Goal: Information Seeking & Learning: Learn about a topic

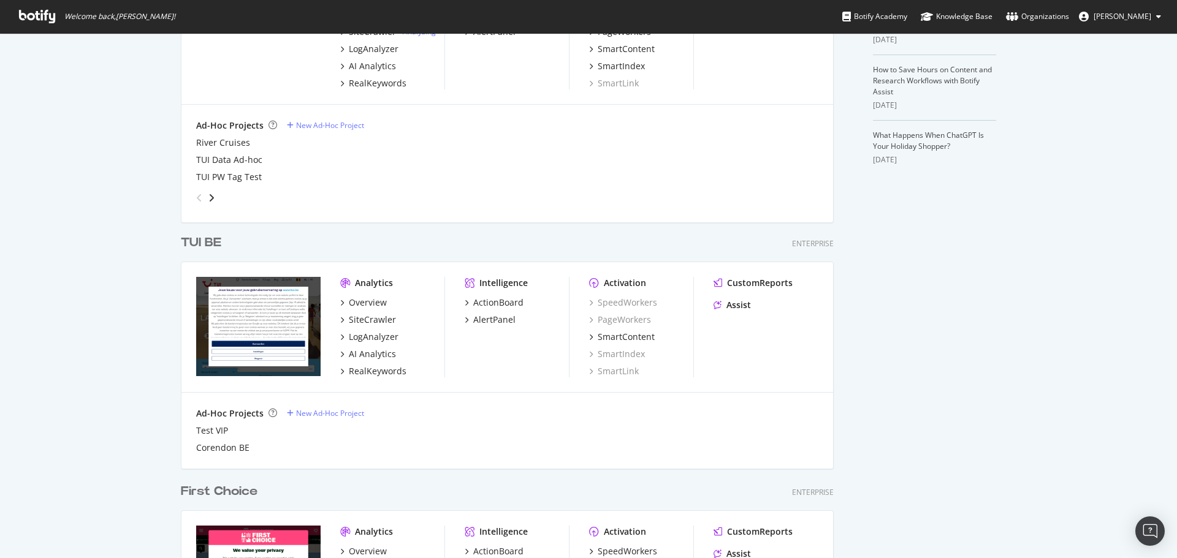
scroll to position [623, 0]
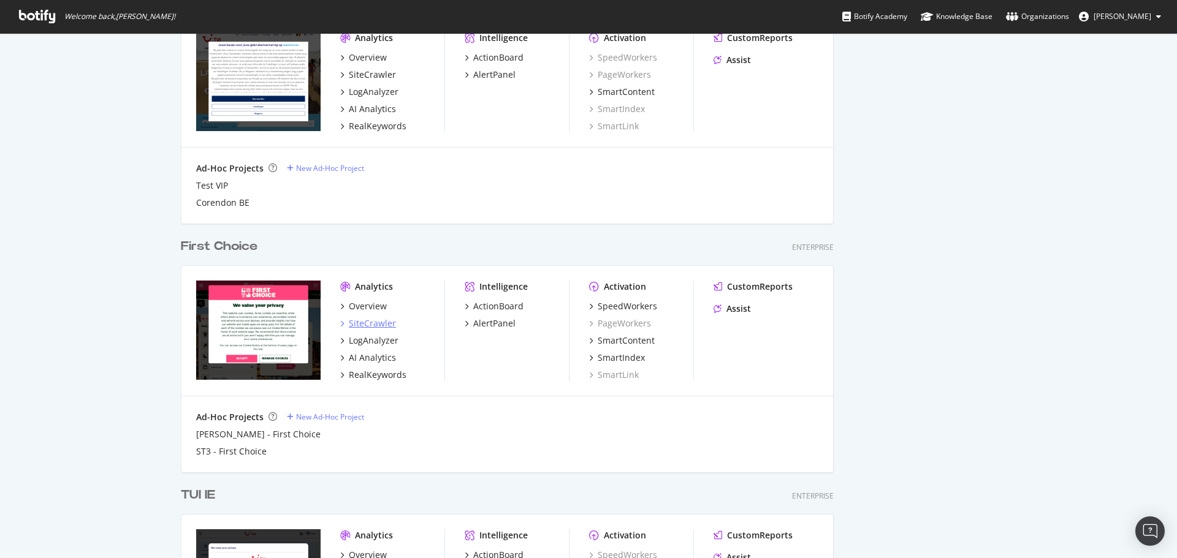
click at [379, 327] on div "SiteCrawler" at bounding box center [372, 323] width 47 height 12
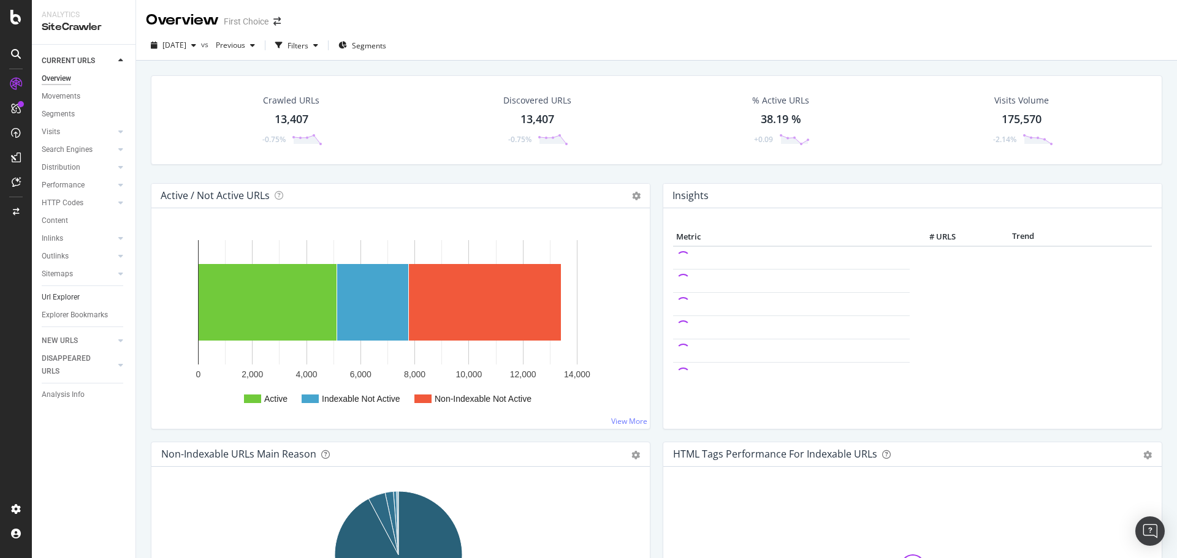
click at [101, 297] on link "Url Explorer" at bounding box center [84, 297] width 85 height 13
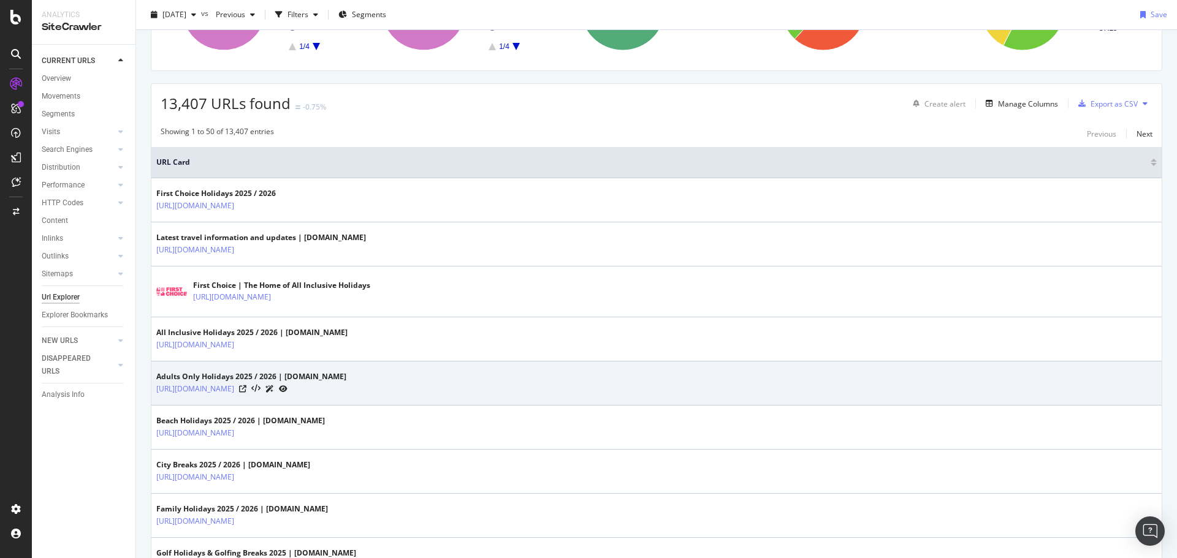
scroll to position [245, 0]
click at [234, 389] on link "[URL][DOMAIN_NAME]" at bounding box center [195, 388] width 78 height 12
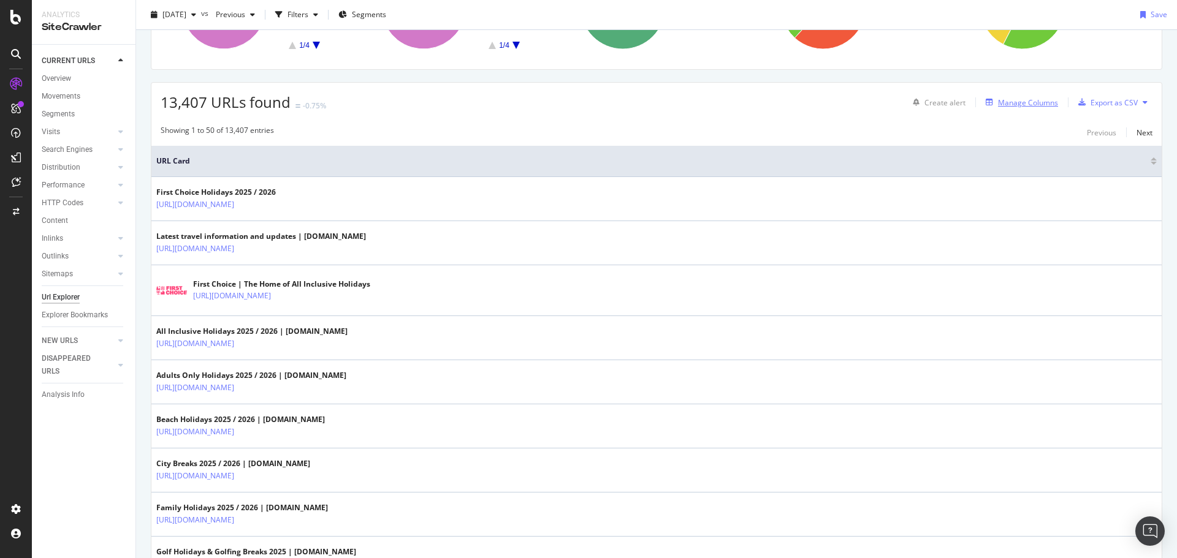
click at [998, 101] on div "Manage Columns" at bounding box center [1028, 102] width 60 height 10
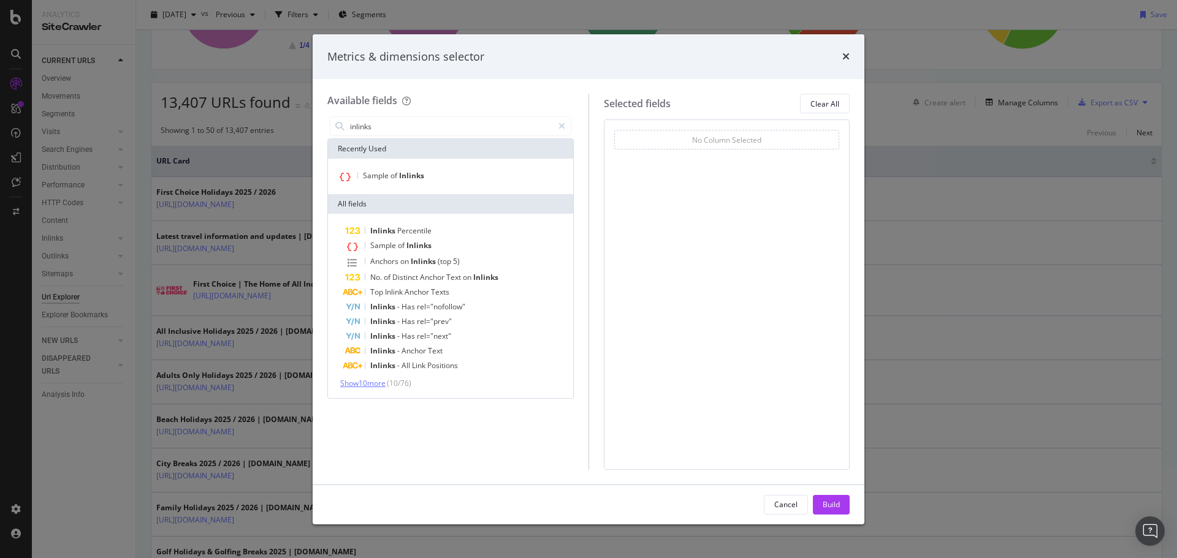
type input "inlinks"
click at [377, 381] on span "Show 10 more" at bounding box center [362, 383] width 45 height 10
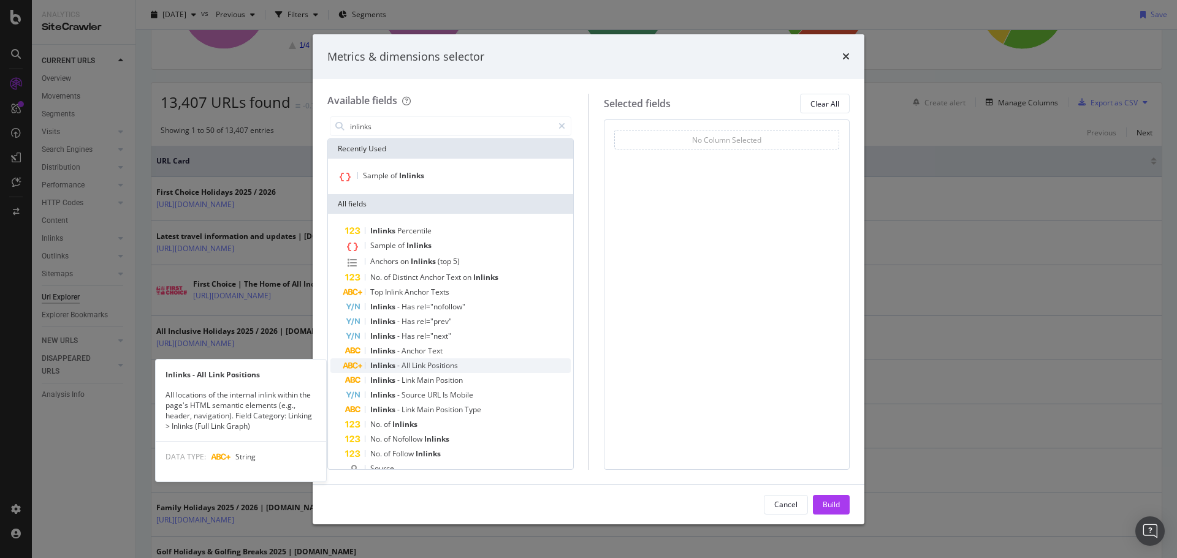
scroll to position [61, 0]
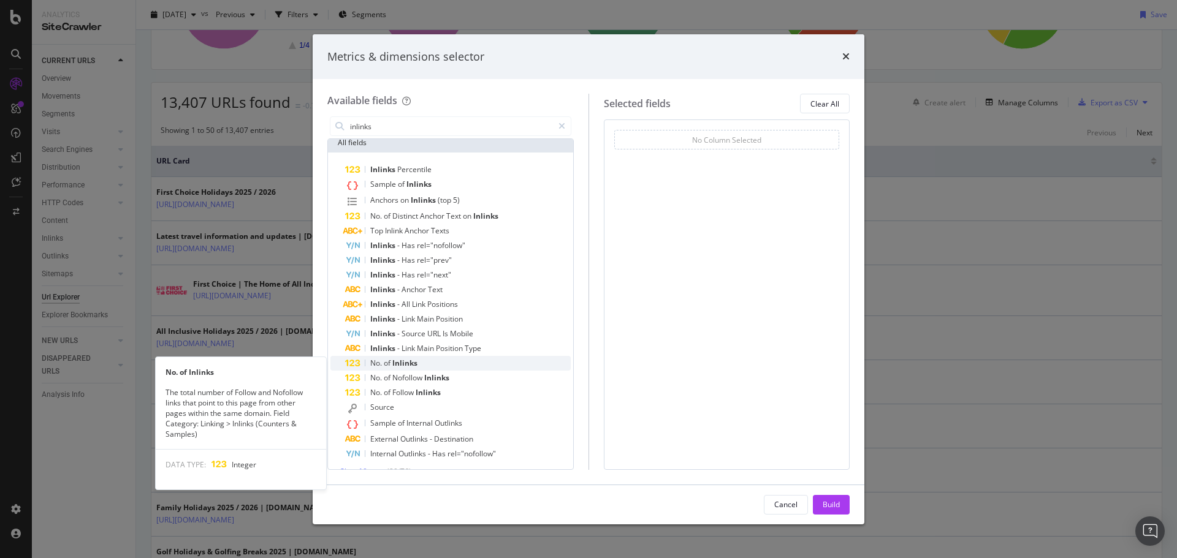
click at [390, 367] on span "of" at bounding box center [388, 363] width 9 height 10
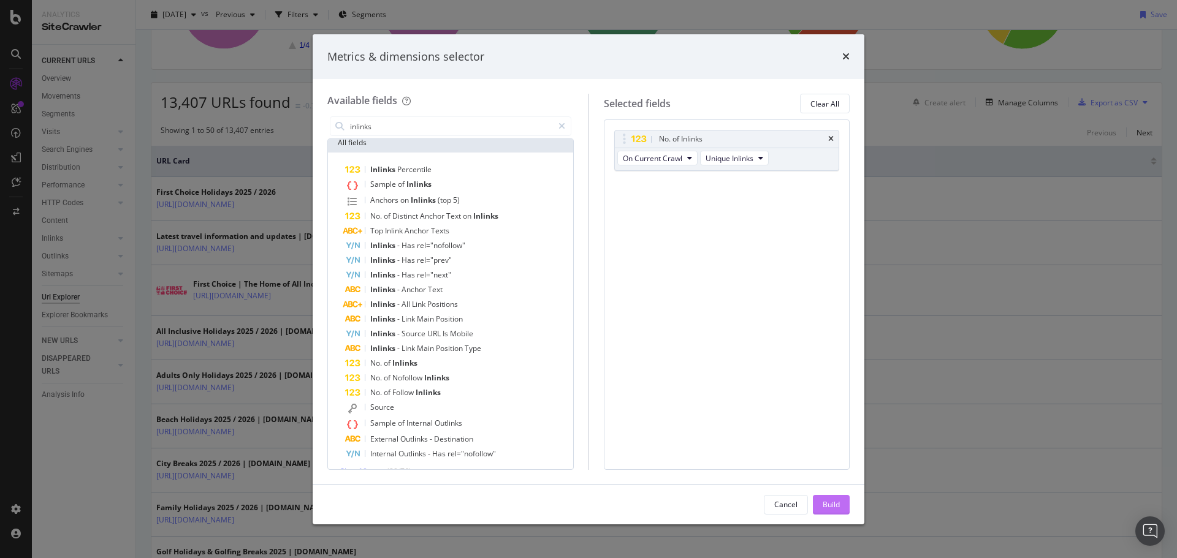
click at [821, 497] on button "Build" at bounding box center [831, 505] width 37 height 20
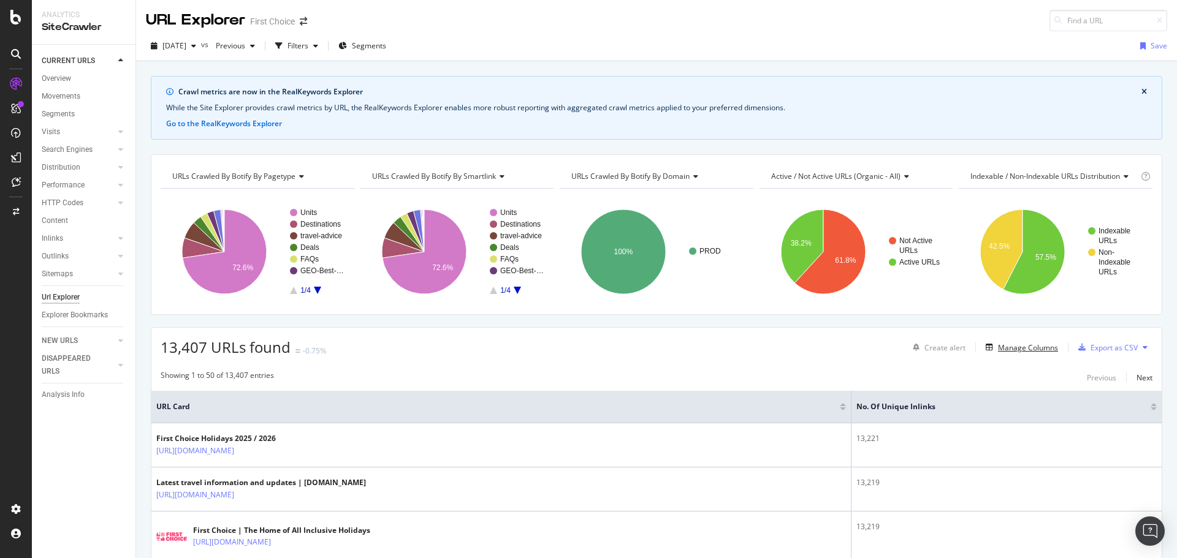
scroll to position [61, 0]
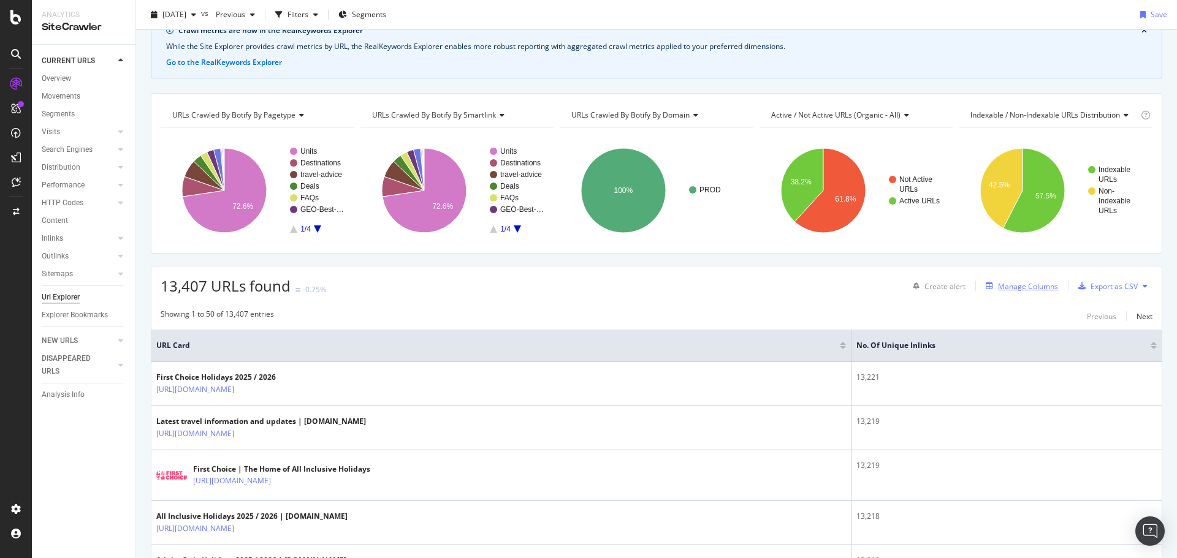
click at [1003, 286] on div "Manage Columns" at bounding box center [1028, 286] width 60 height 10
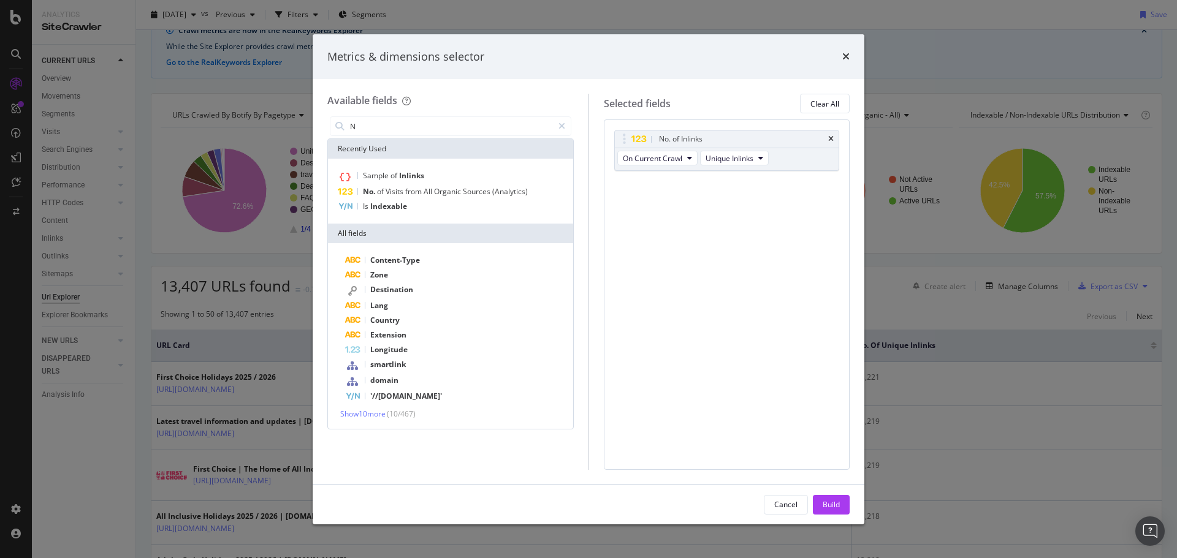
type input "N"
click at [841, 56] on div "Metrics & dimensions selector" at bounding box center [588, 57] width 522 height 16
click at [845, 58] on icon "times" at bounding box center [845, 56] width 7 height 10
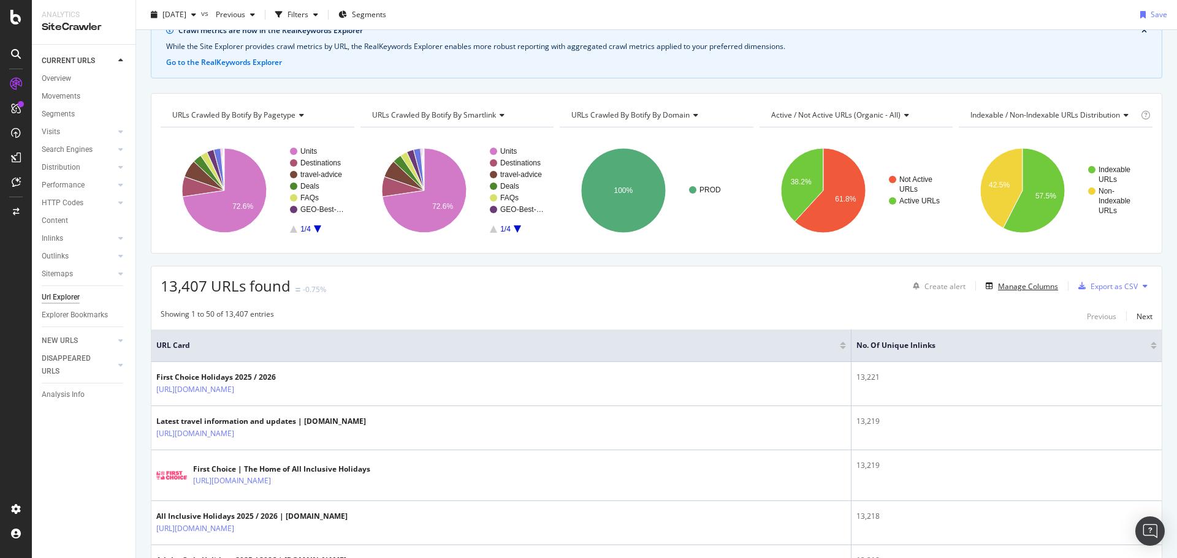
scroll to position [0, 0]
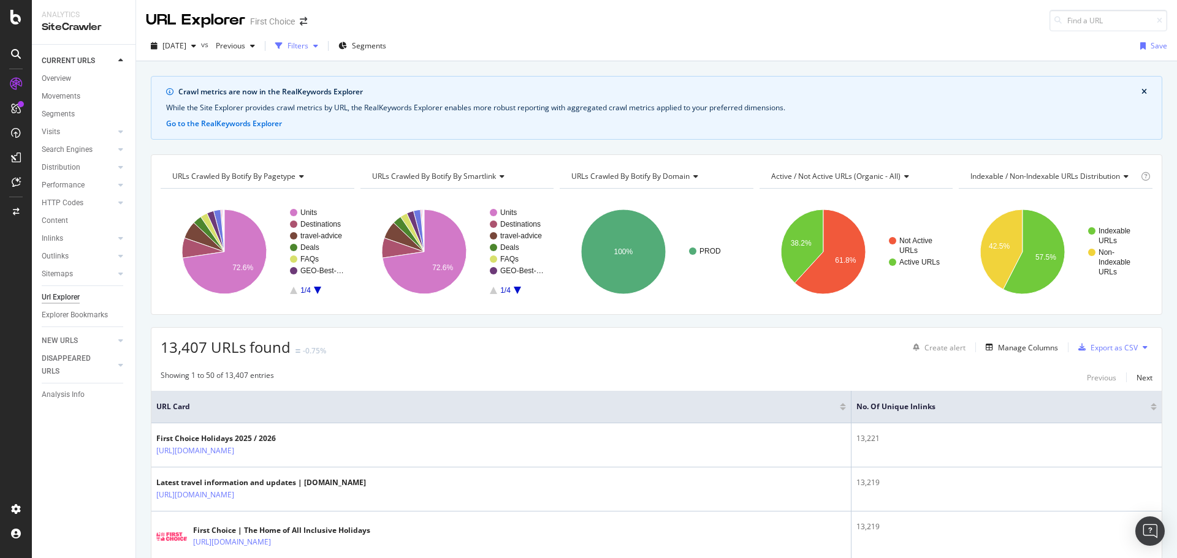
click at [308, 50] on div "Filters" at bounding box center [297, 45] width 21 height 10
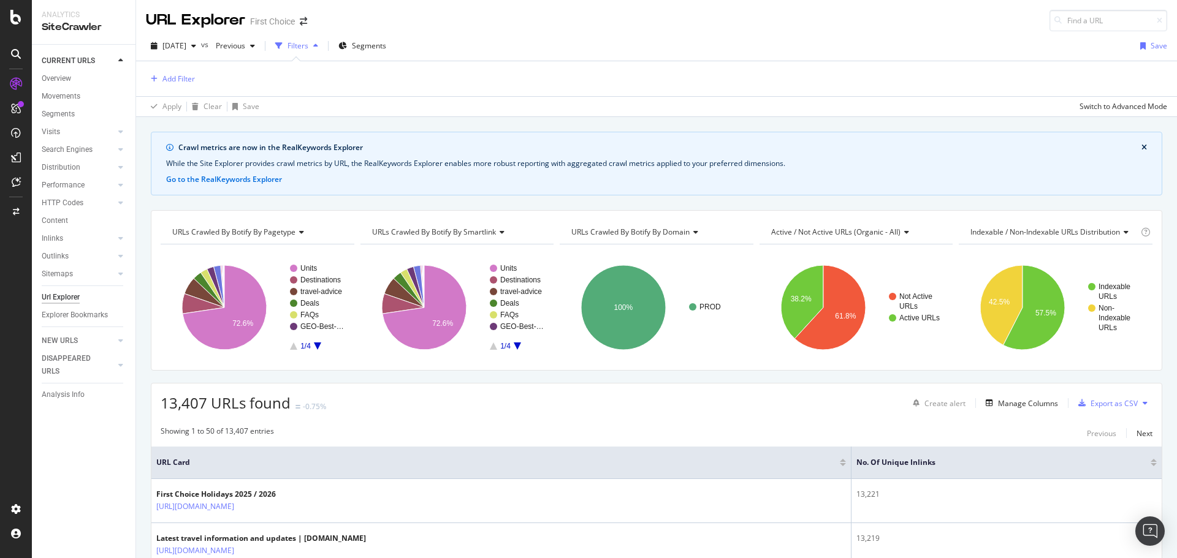
click at [197, 82] on div "Add Filter" at bounding box center [656, 78] width 1021 height 35
click at [194, 80] on div "Add Filter" at bounding box center [178, 79] width 32 height 10
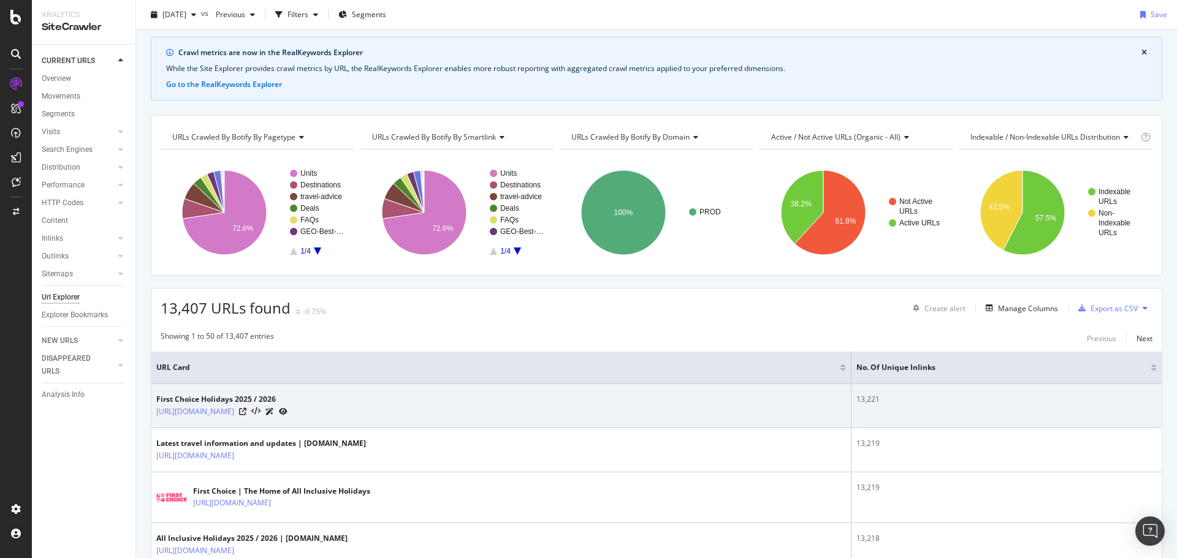
scroll to position [61, 0]
